Goal: Task Accomplishment & Management: Use online tool/utility

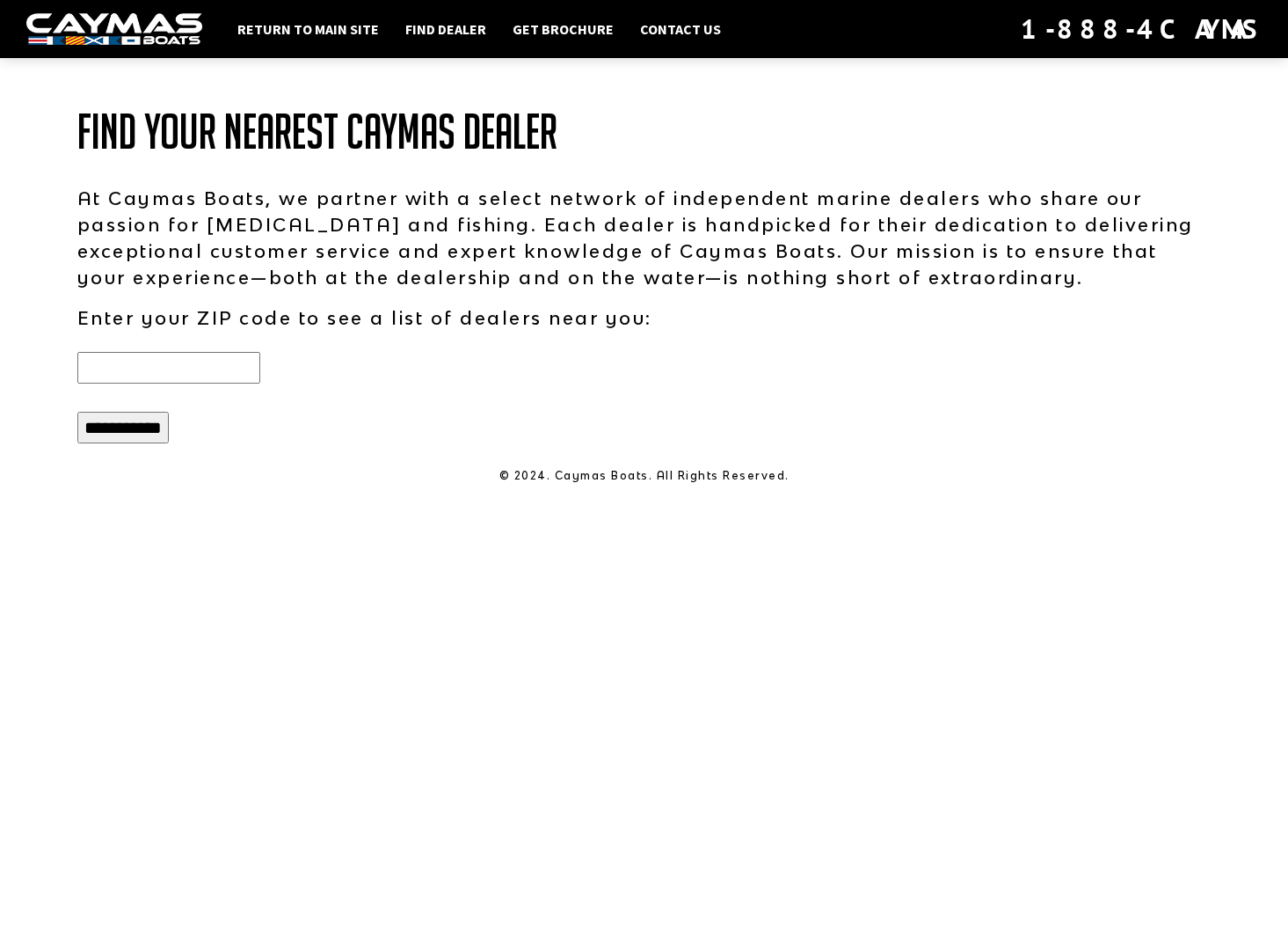
click at [216, 366] on input "text" at bounding box center [169, 368] width 183 height 32
type input "*****"
click at [140, 435] on input "**********" at bounding box center [123, 427] width 92 height 32
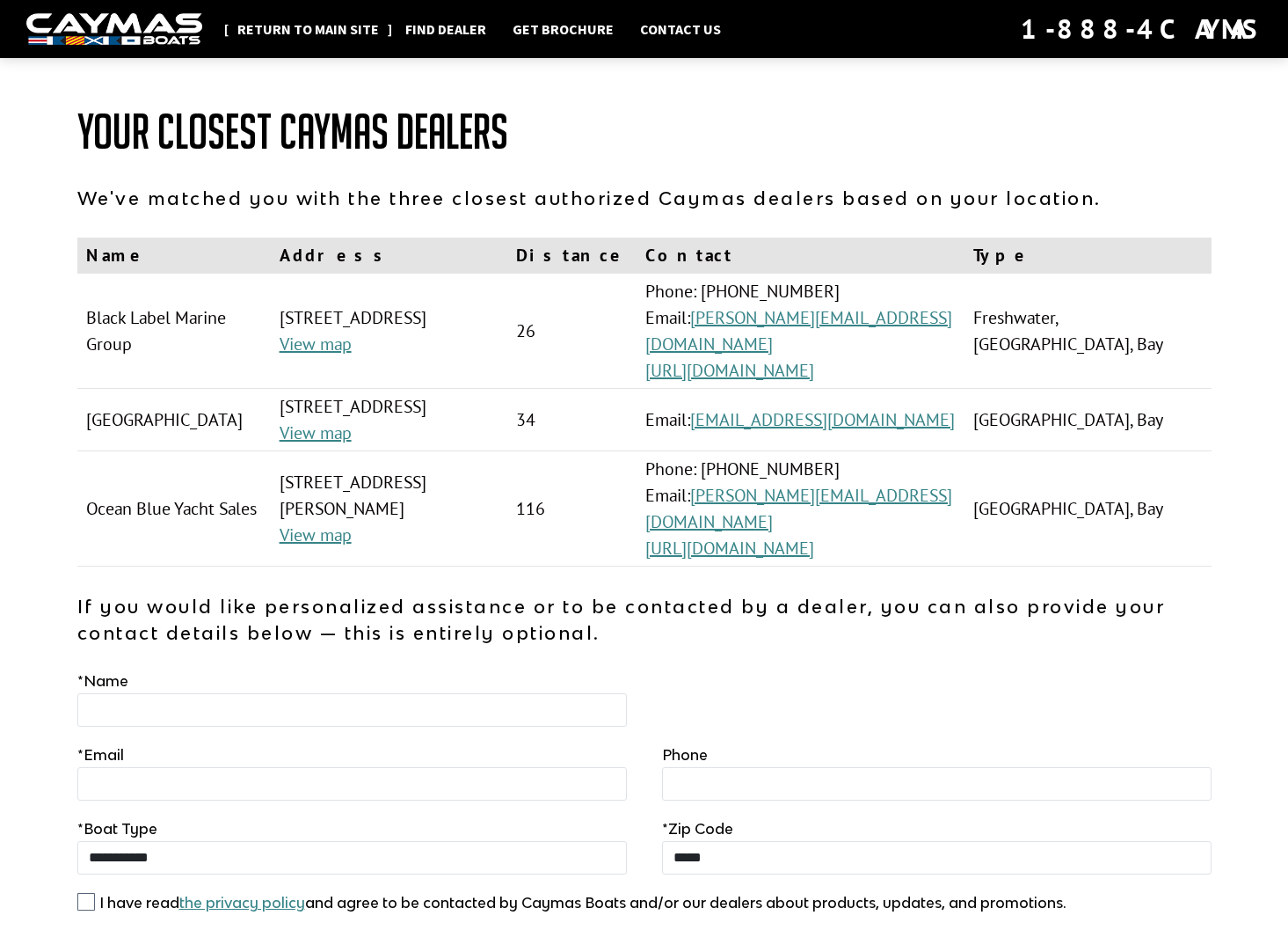
click at [334, 23] on link "Return to main site" at bounding box center [308, 28] width 160 height 23
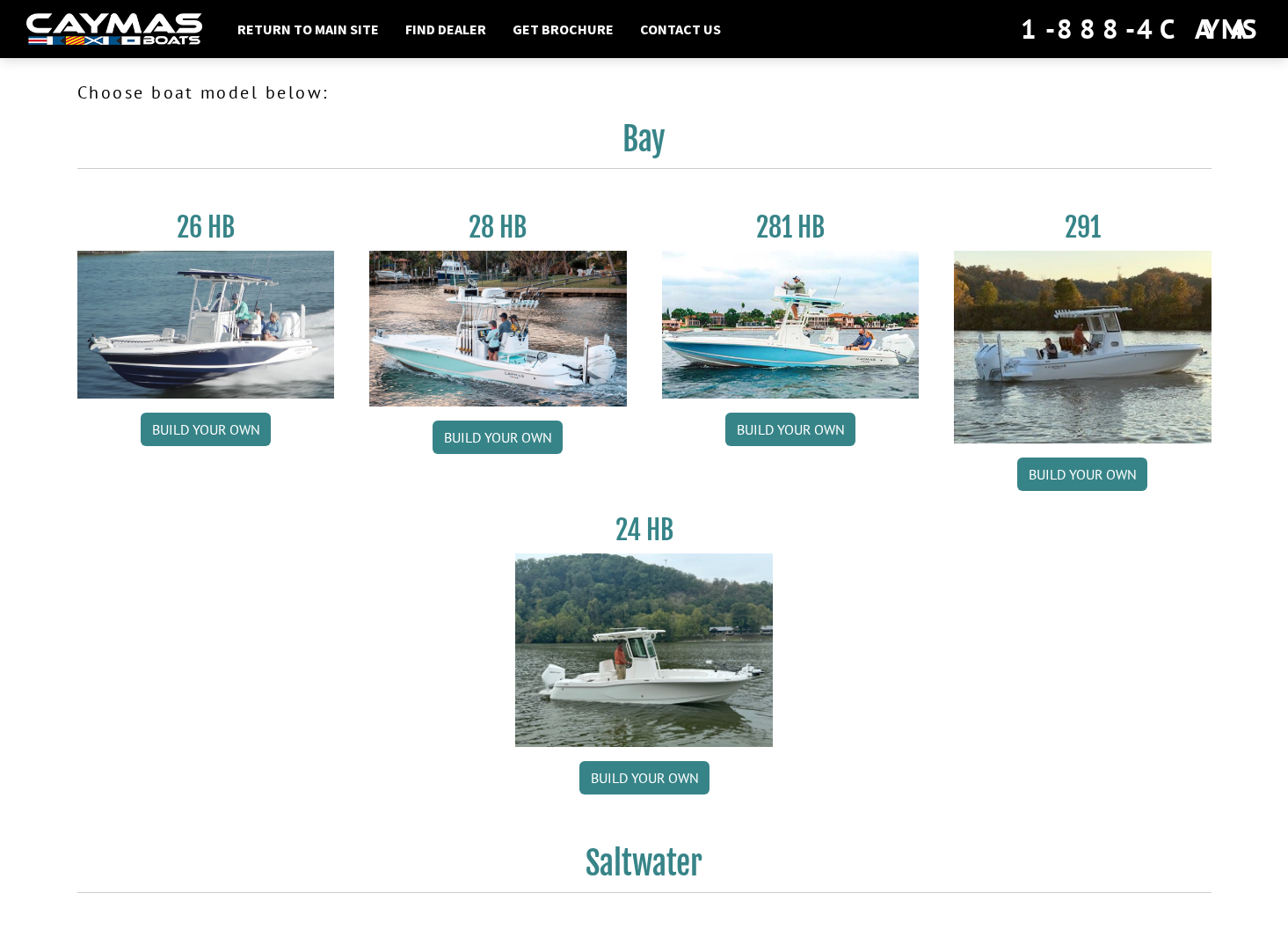
click at [778, 330] on img at bounding box center [790, 324] width 258 height 148
click at [799, 420] on link "Build your own" at bounding box center [790, 429] width 130 height 33
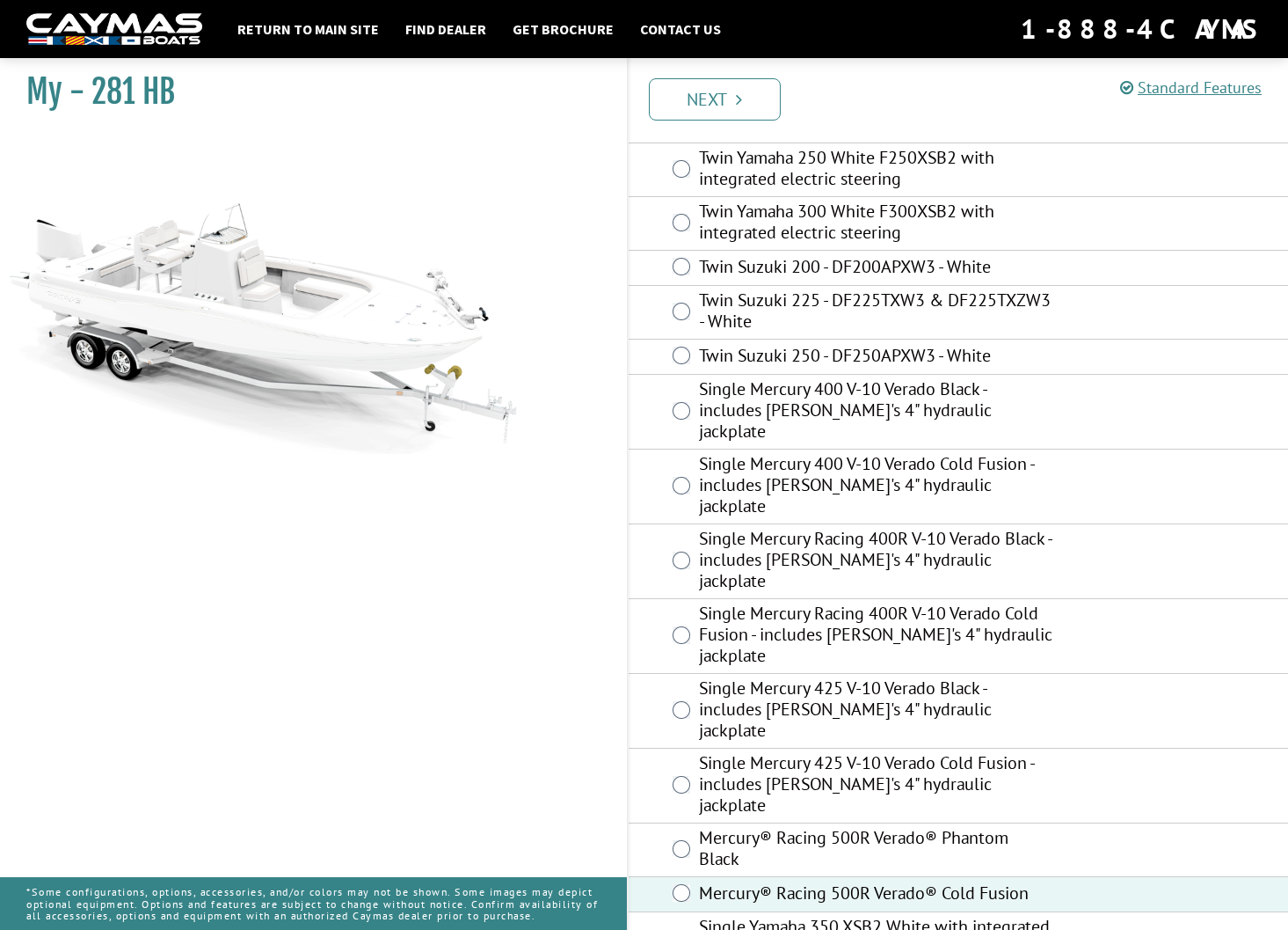
scroll to position [296, 0]
click at [703, 112] on link "Next" at bounding box center [715, 99] width 132 height 42
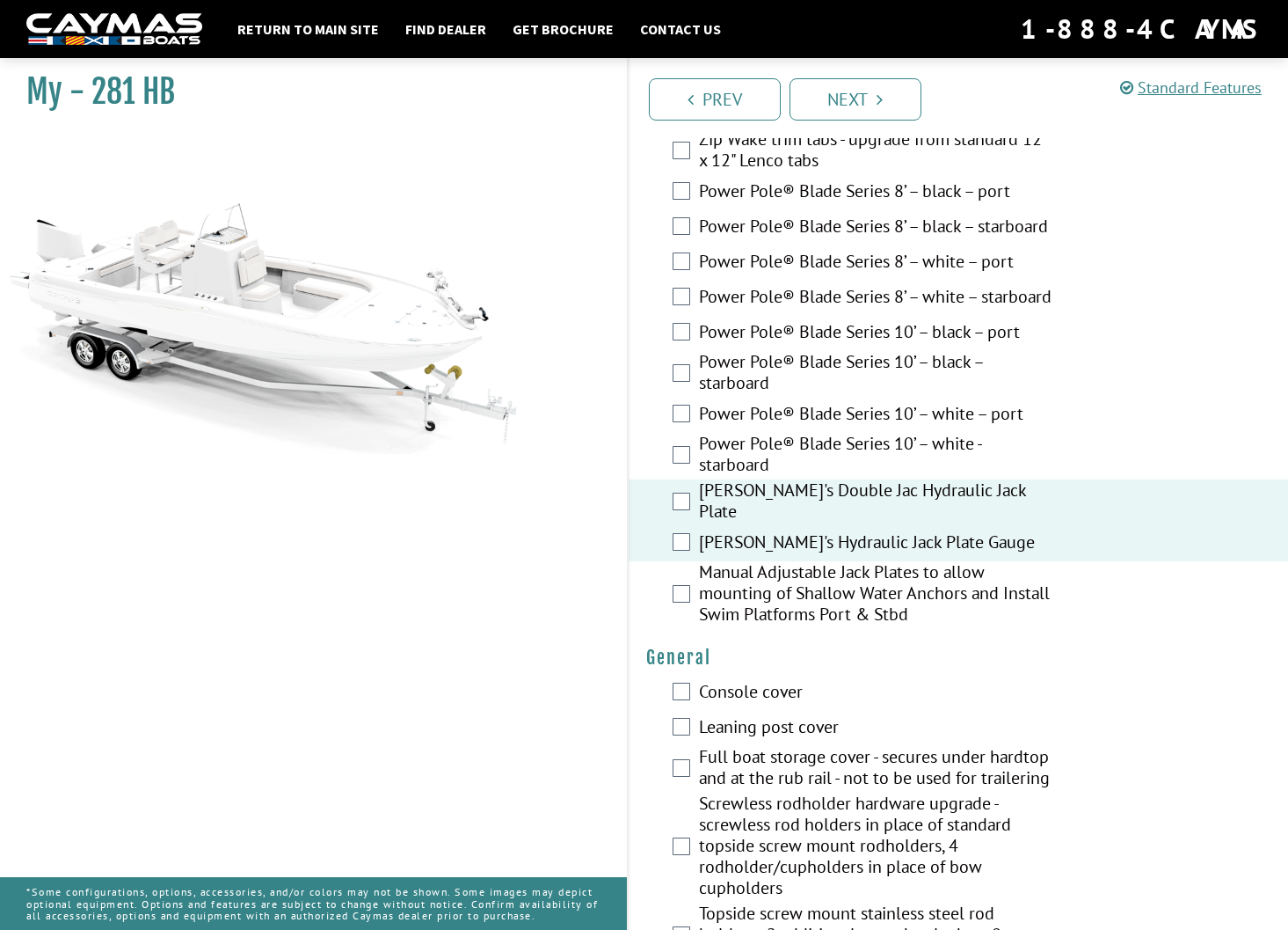
scroll to position [1048, 0]
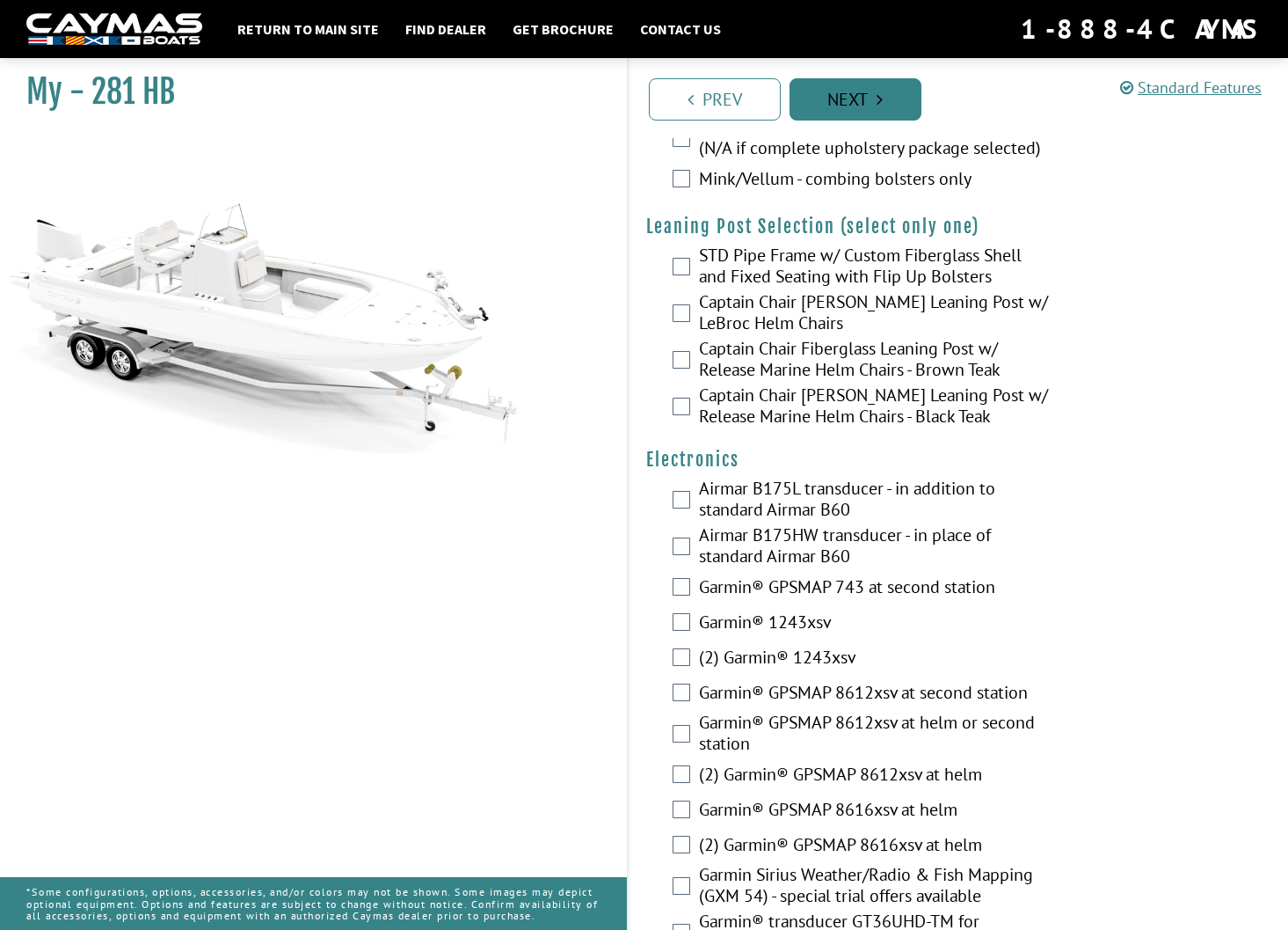
click at [875, 92] on link "Next" at bounding box center [855, 99] width 132 height 42
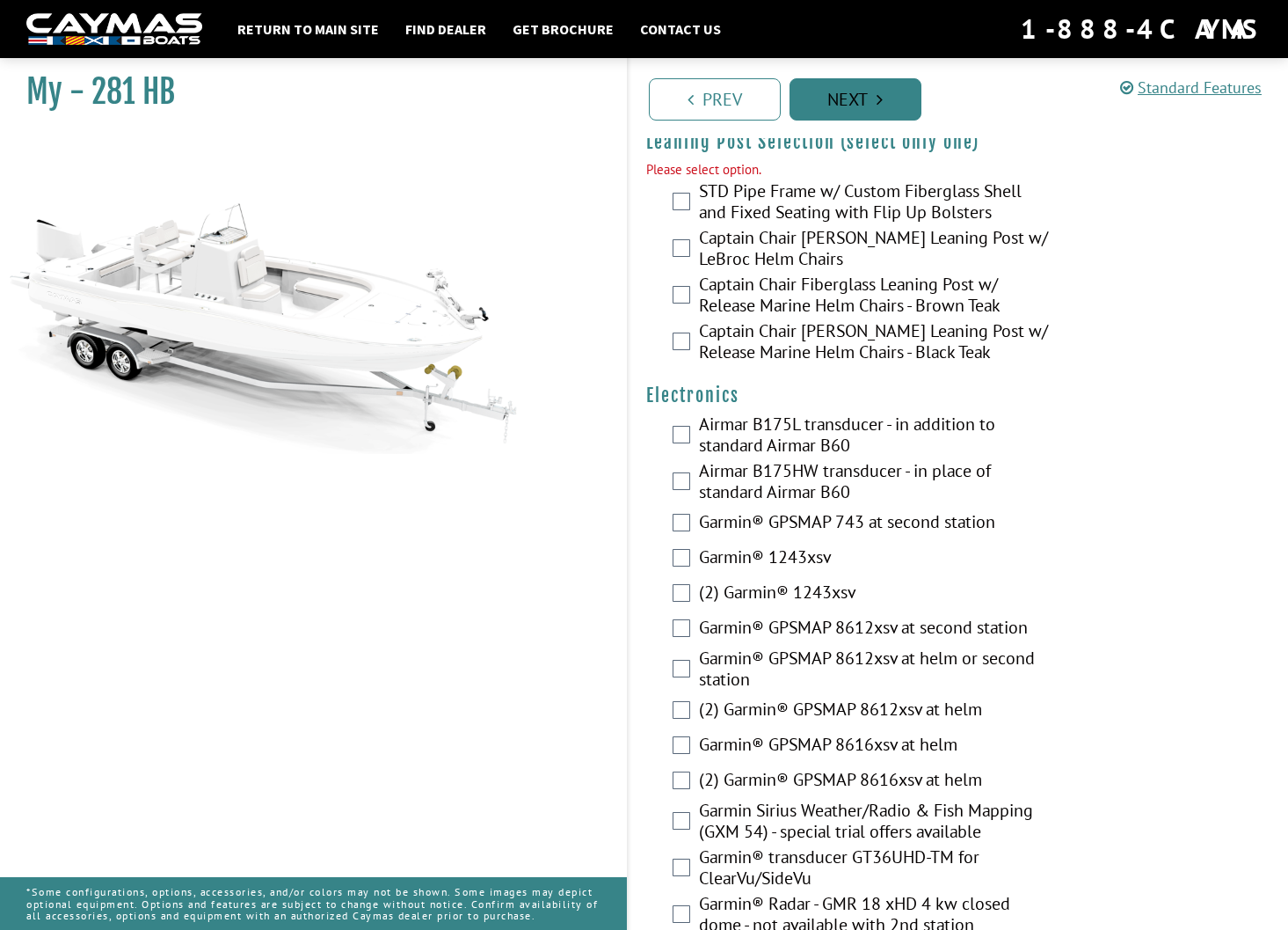
scroll to position [4910, 0]
